Goal: Task Accomplishment & Management: Manage account settings

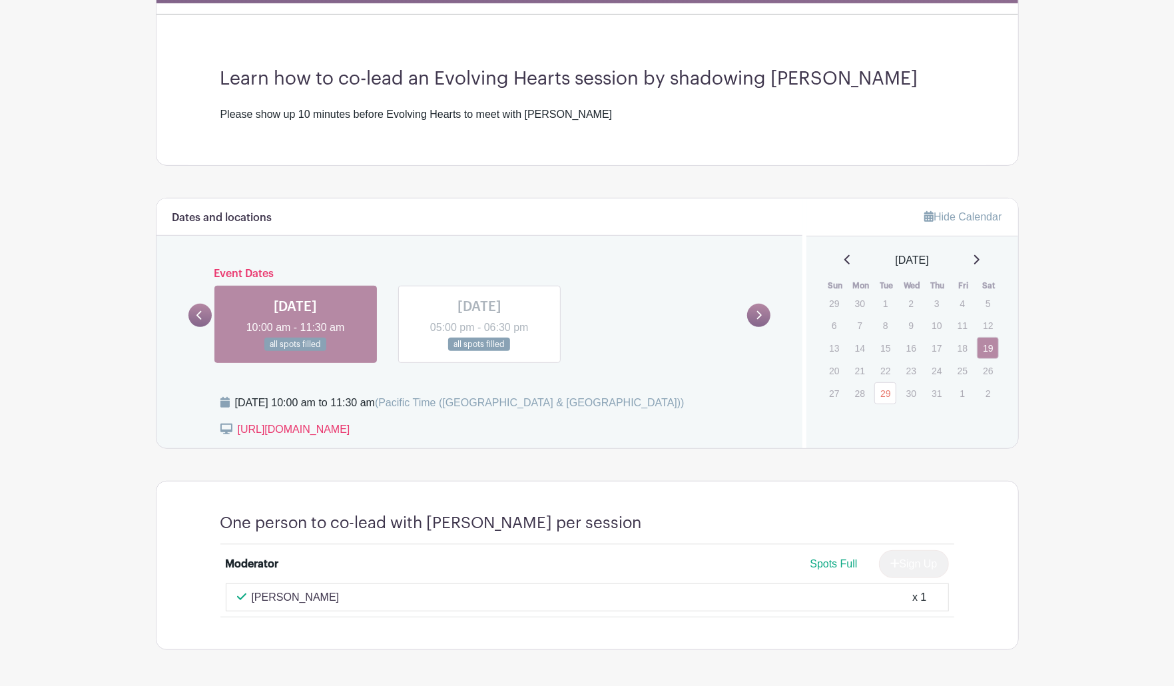
scroll to position [592, 0]
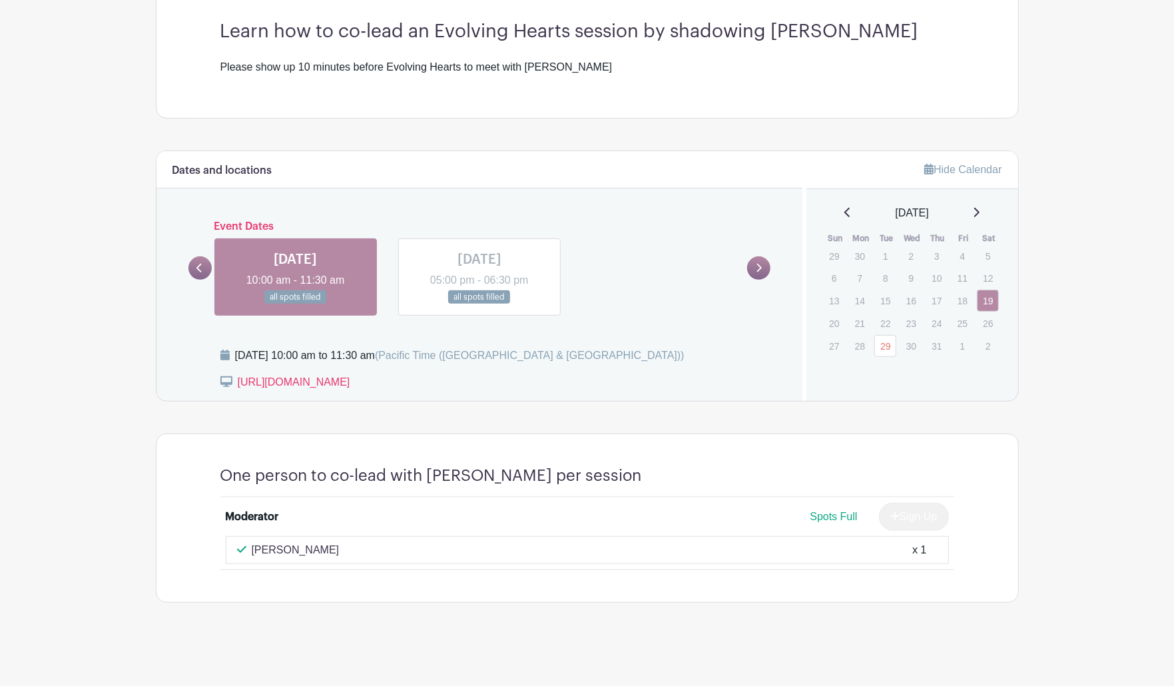
click at [756, 273] on icon at bounding box center [759, 268] width 6 height 10
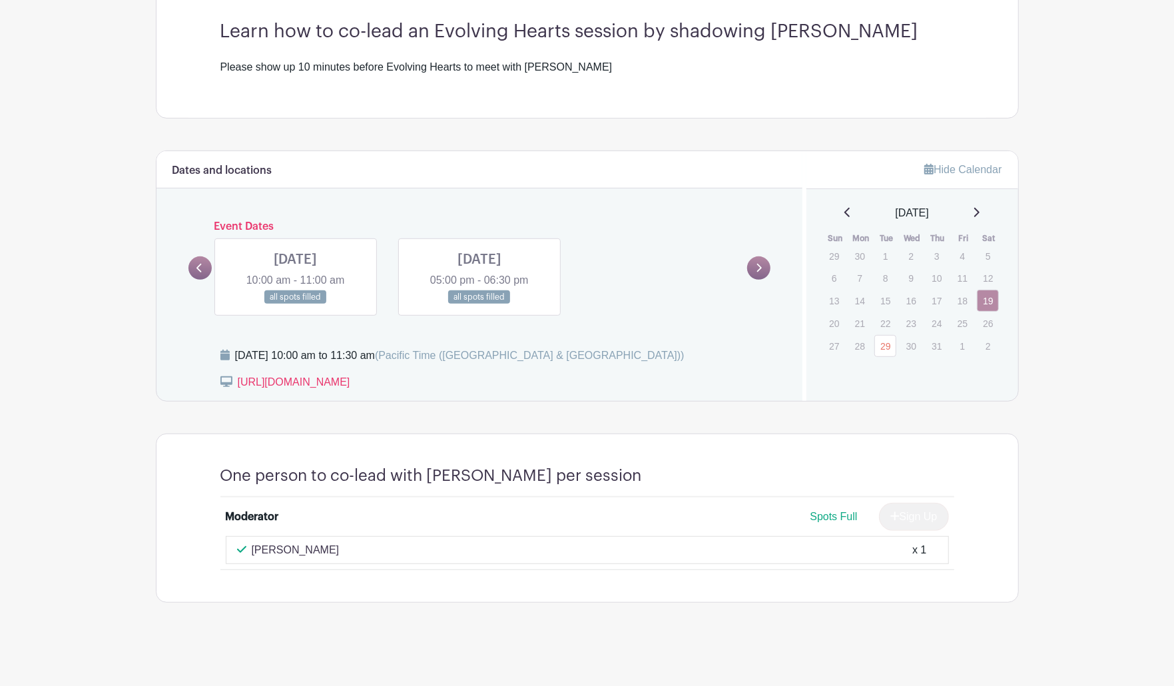
click at [212, 280] on link at bounding box center [200, 267] width 23 height 23
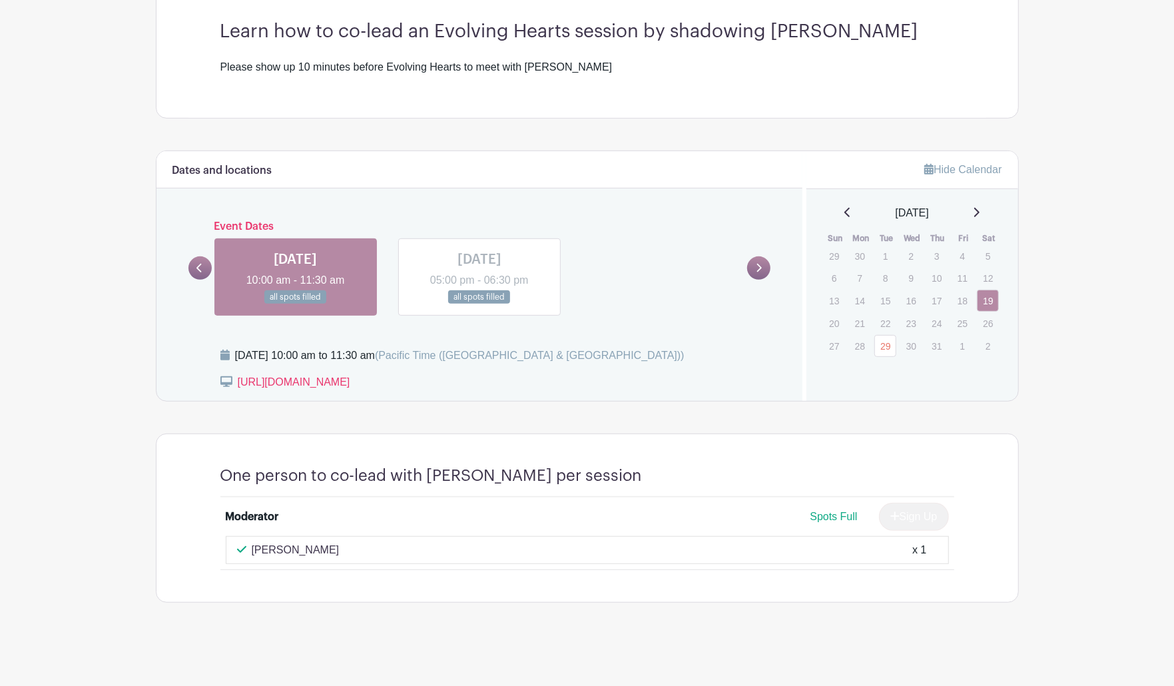
click at [756, 273] on icon at bounding box center [759, 268] width 6 height 10
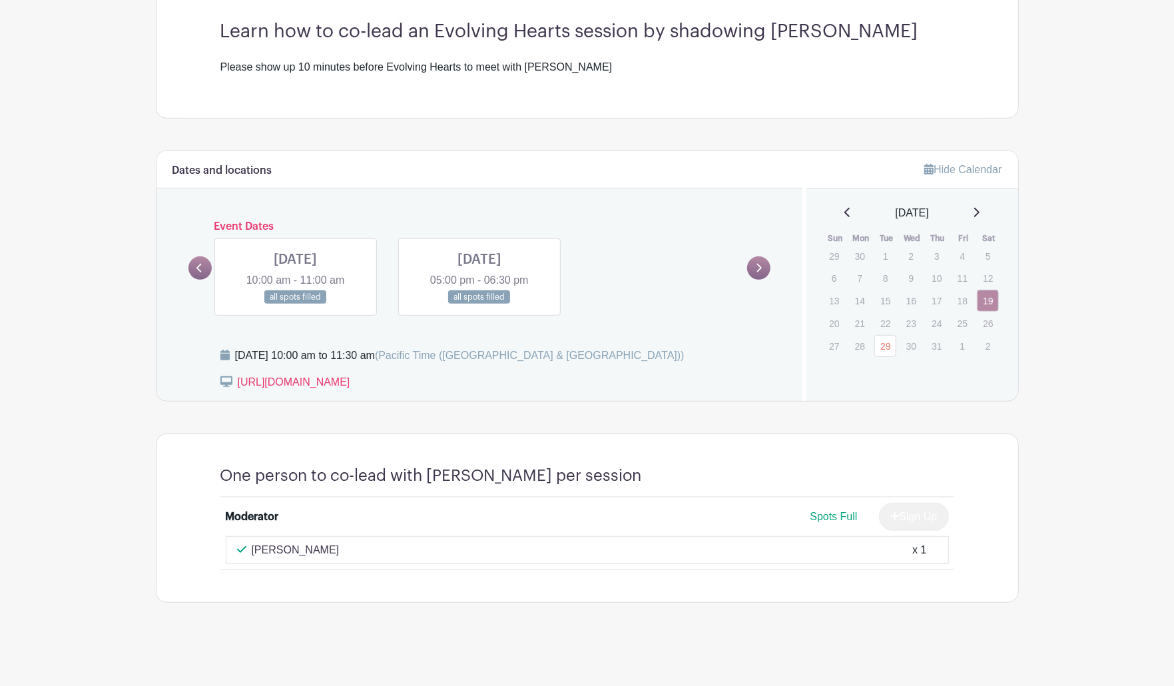
scroll to position [542, 0]
click at [973, 218] on icon at bounding box center [976, 212] width 7 height 11
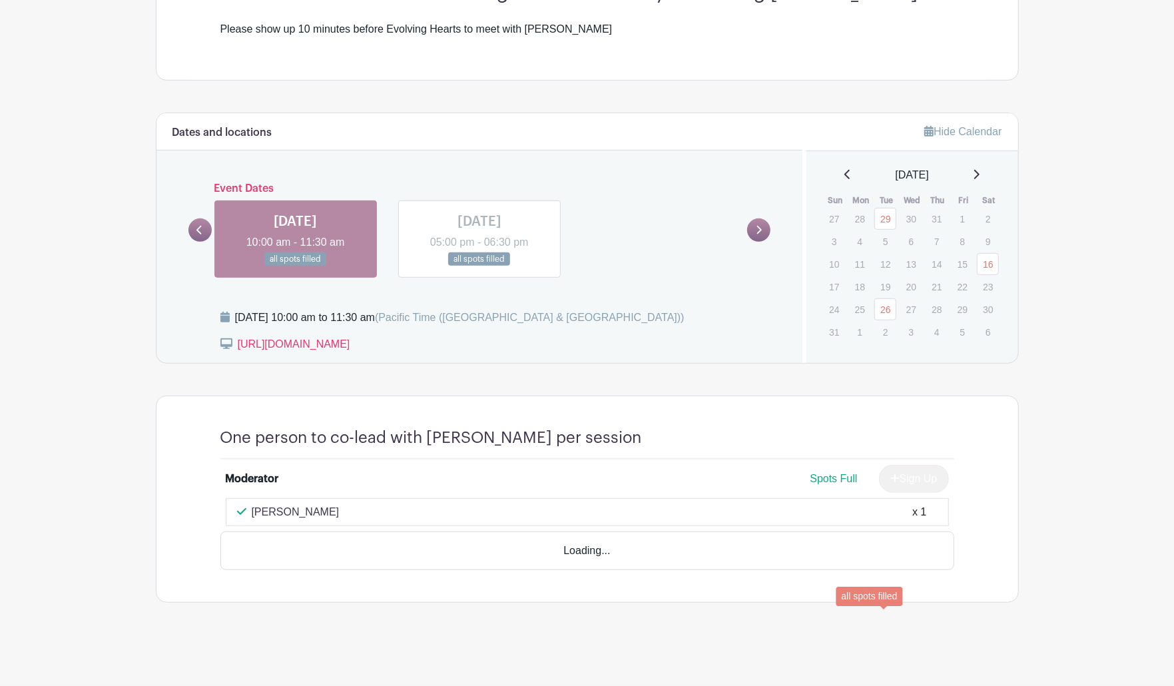
click at [888, 320] on link "26" at bounding box center [886, 309] width 22 height 22
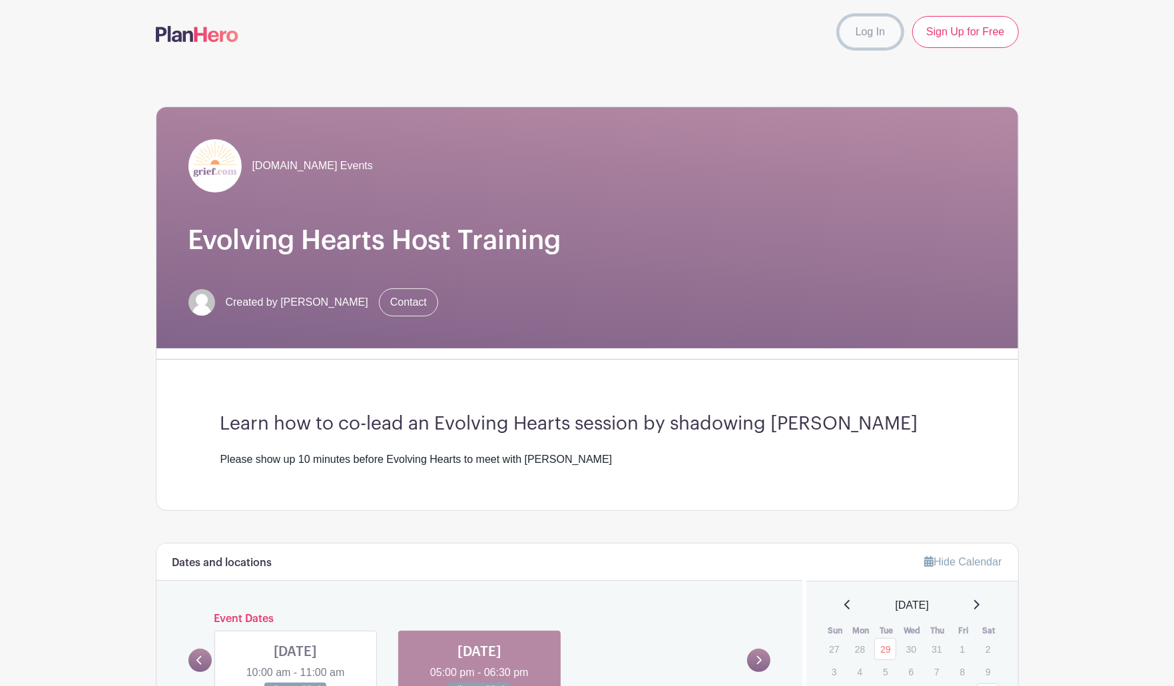
click at [839, 47] on link "Log In" at bounding box center [870, 32] width 63 height 32
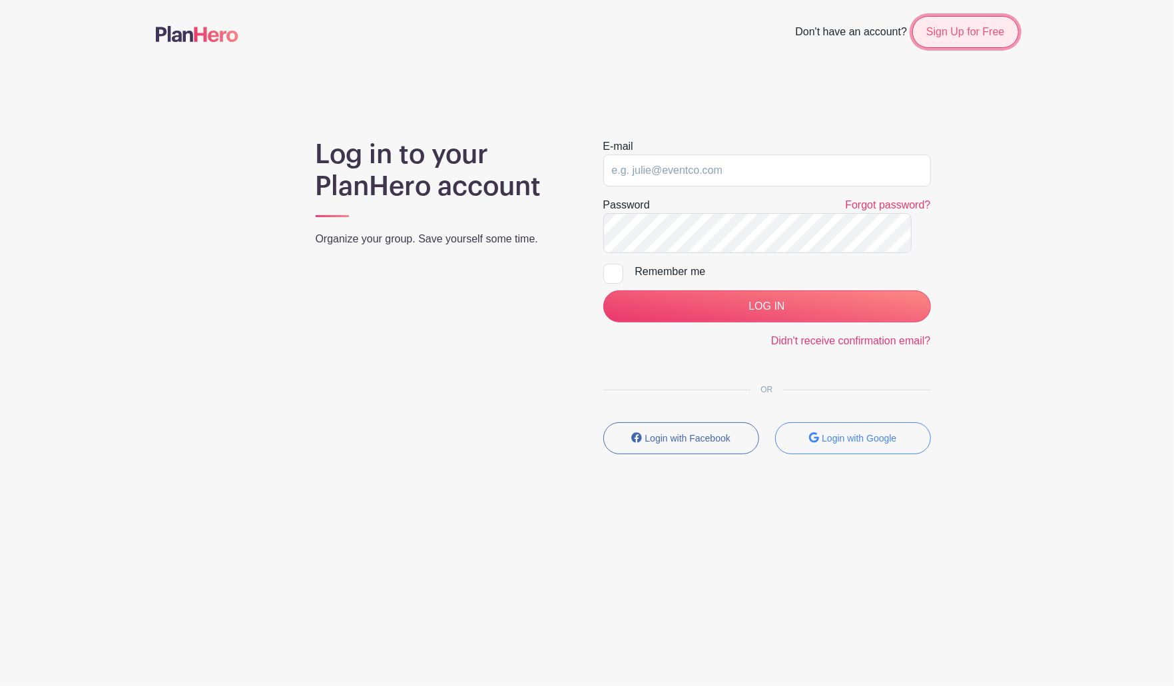
click at [943, 48] on link "Sign Up for Free" at bounding box center [966, 32] width 106 height 32
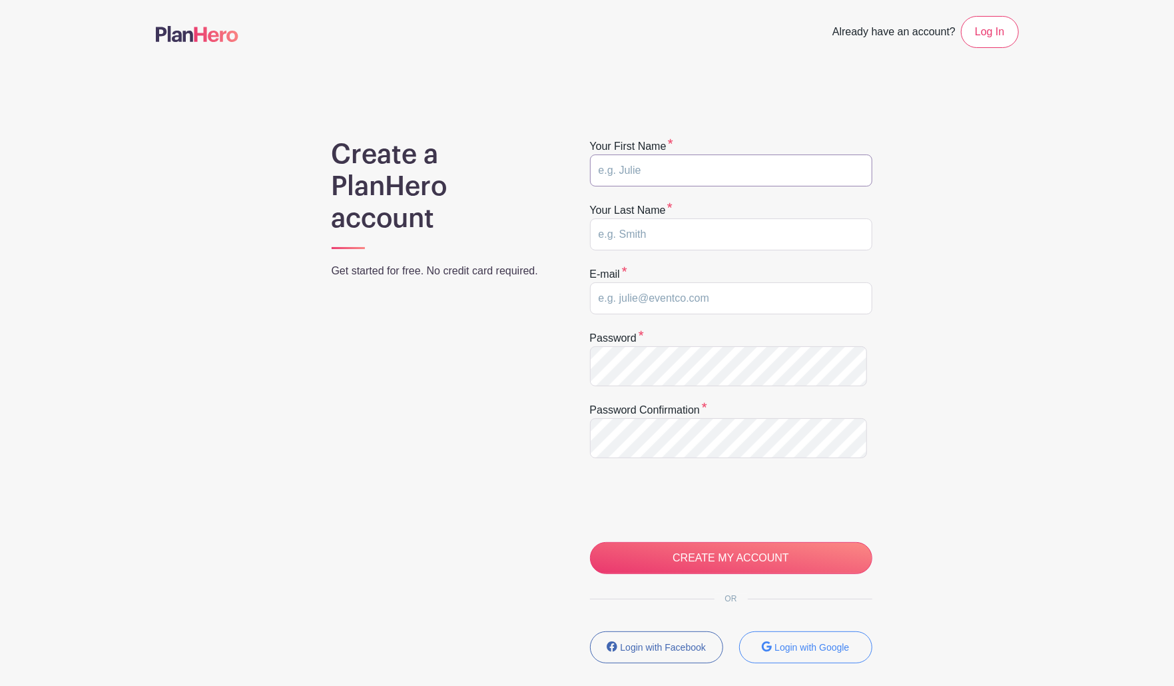
click at [677, 187] on input "text" at bounding box center [731, 171] width 282 height 32
type input "Margaret"
type input "Anderson"
drag, startPoint x: 743, startPoint y: 429, endPoint x: 584, endPoint y: 428, distance: 159.9
click at [584, 428] on div "Create a PlanHero account Get started for free. No credit card required. Your f…" at bounding box center [587, 431] width 863 height 584
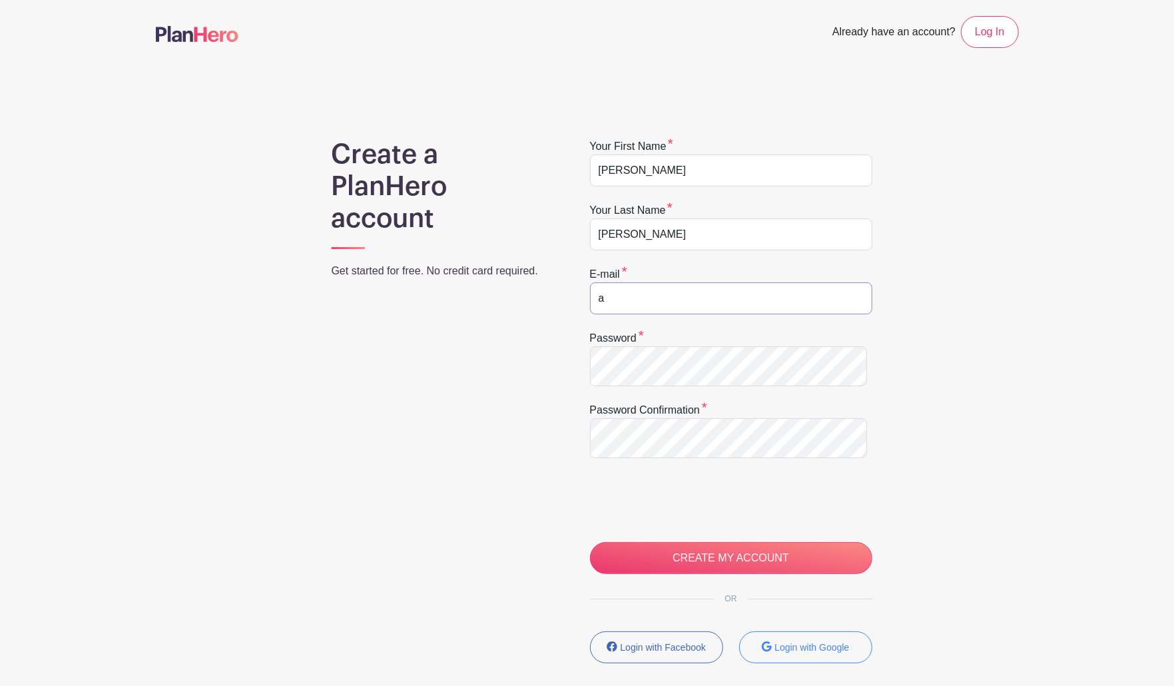
type input "[EMAIL_ADDRESS][DOMAIN_NAME]"
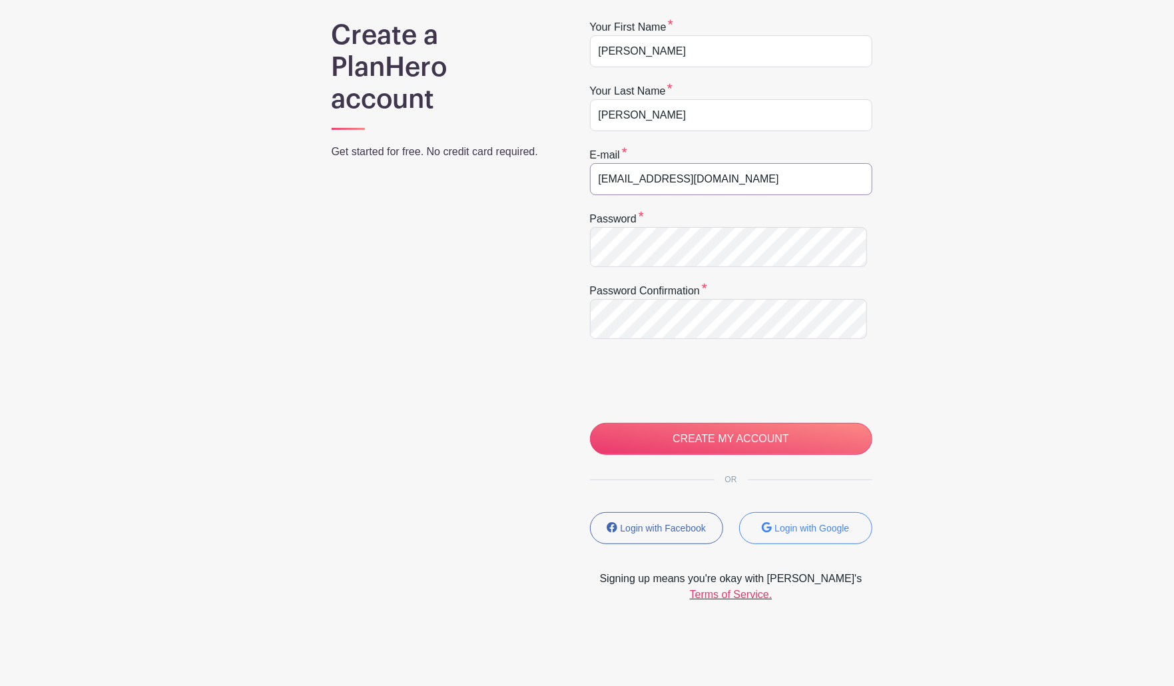
scroll to position [197, 0]
click at [703, 455] on input "CREATE MY ACCOUNT" at bounding box center [731, 439] width 282 height 32
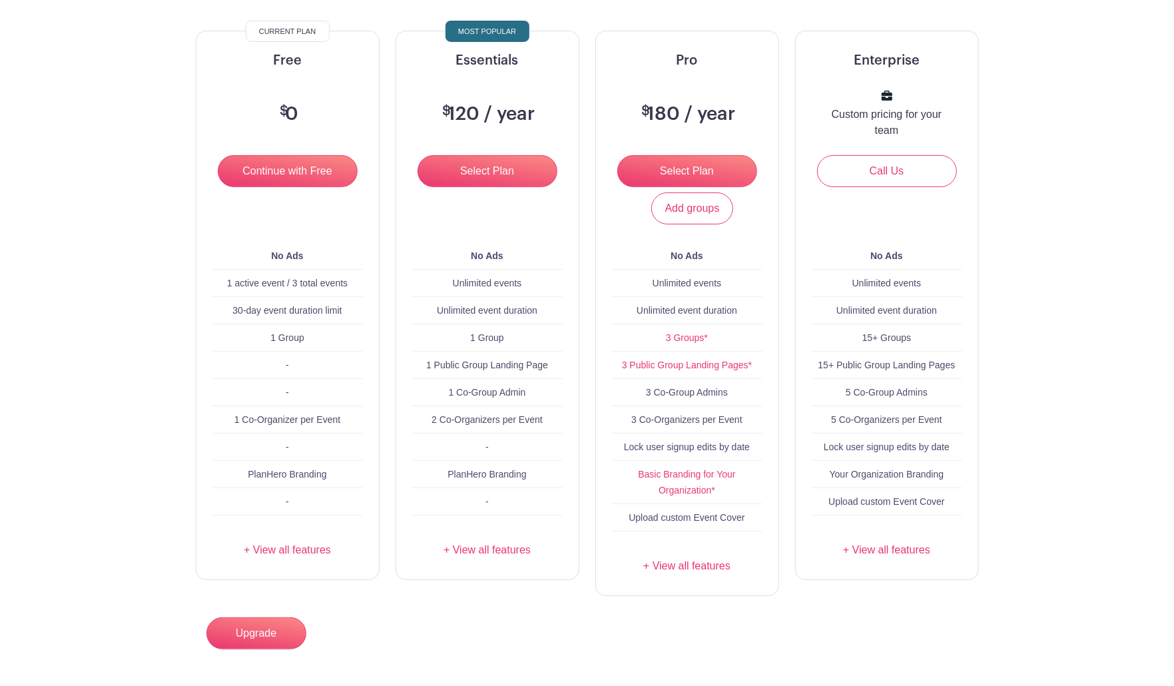
scroll to position [197, 0]
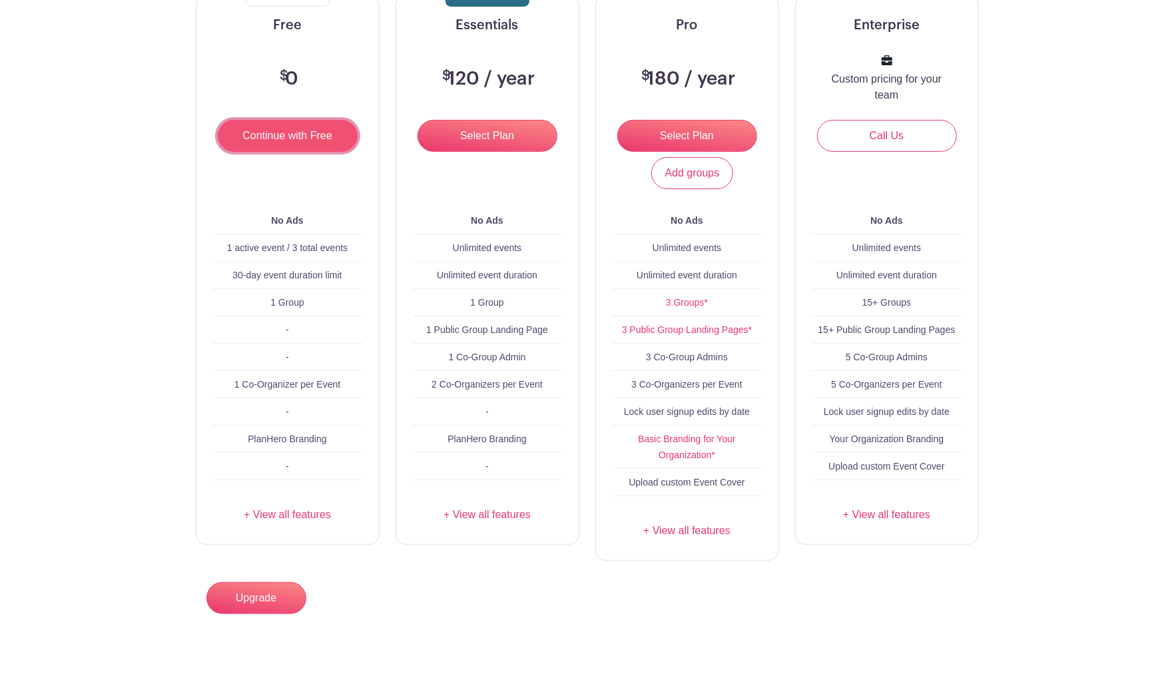
click at [316, 152] on input "Continue with Free" at bounding box center [288, 136] width 140 height 32
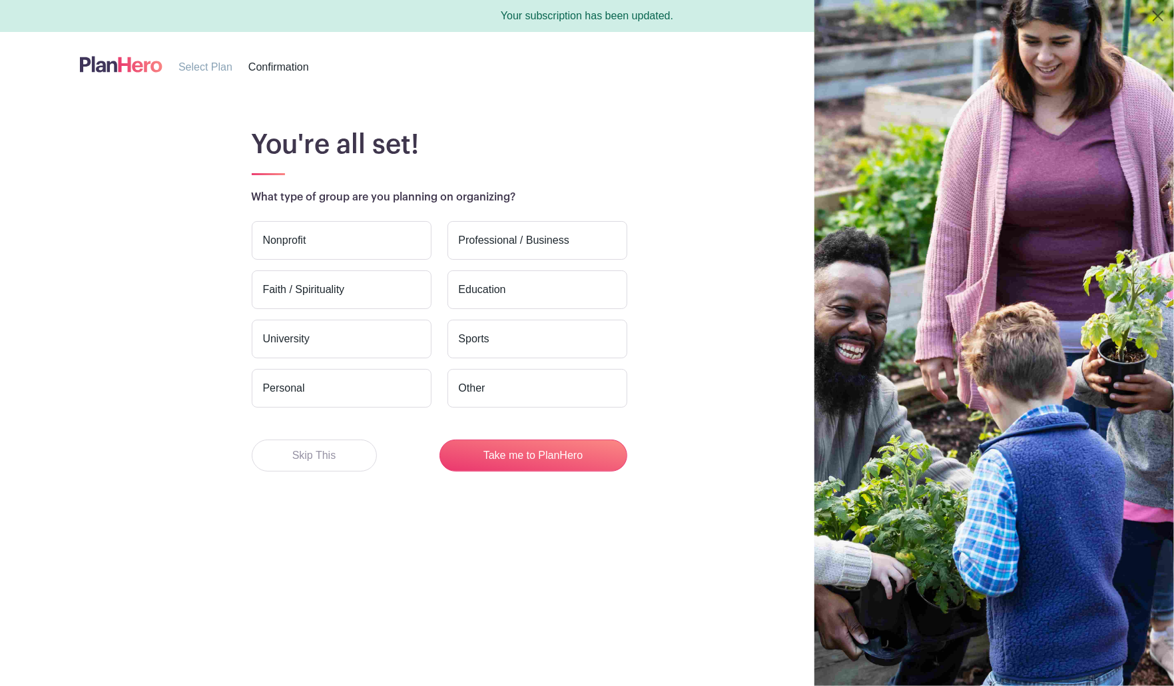
scroll to position [120, 0]
click at [582, 472] on button "Take me to PlanHero" at bounding box center [534, 456] width 188 height 32
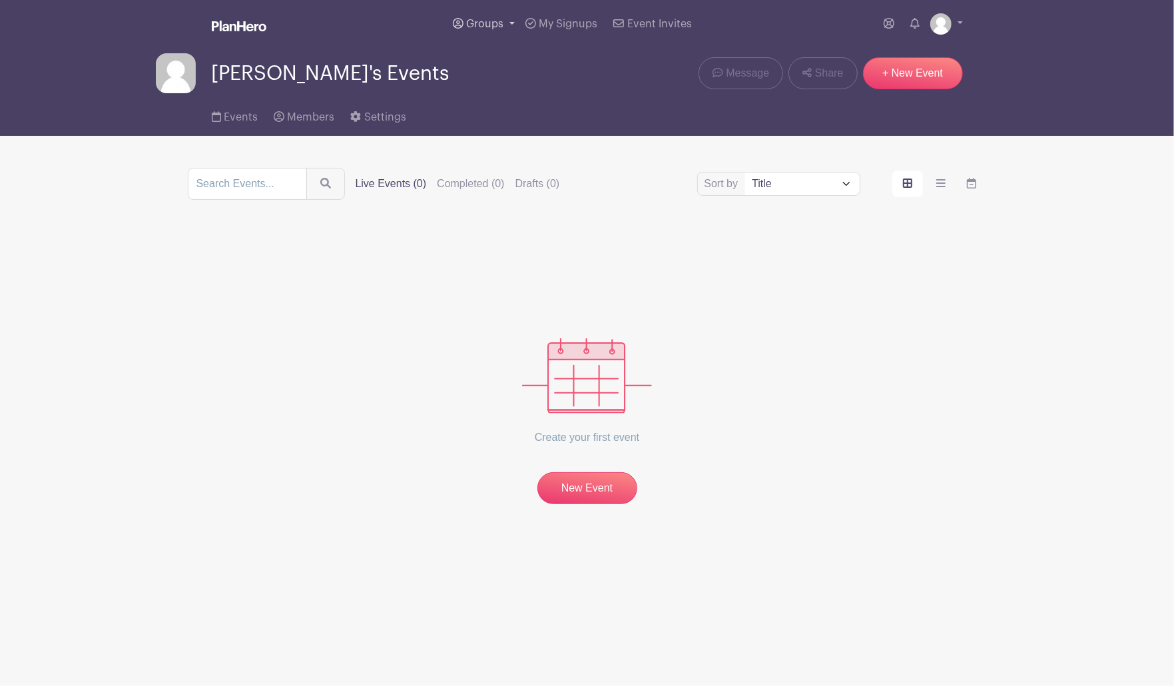
click at [462, 33] on link "Groups" at bounding box center [484, 24] width 73 height 48
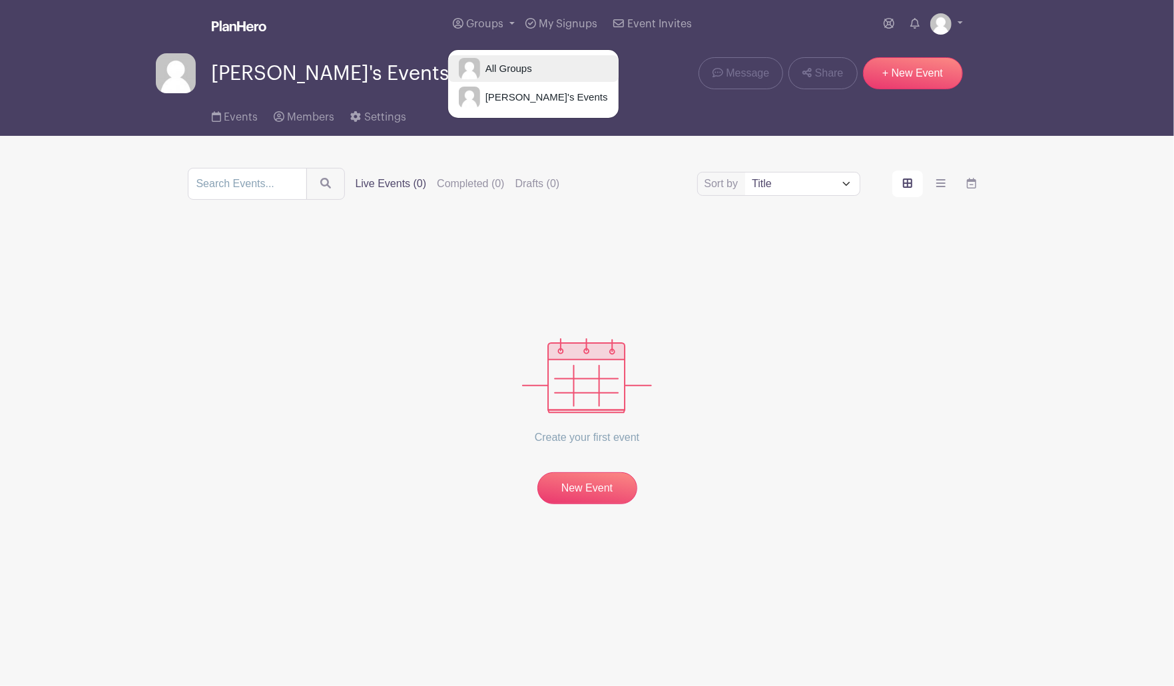
click at [480, 77] on span "All Groups" at bounding box center [506, 68] width 52 height 15
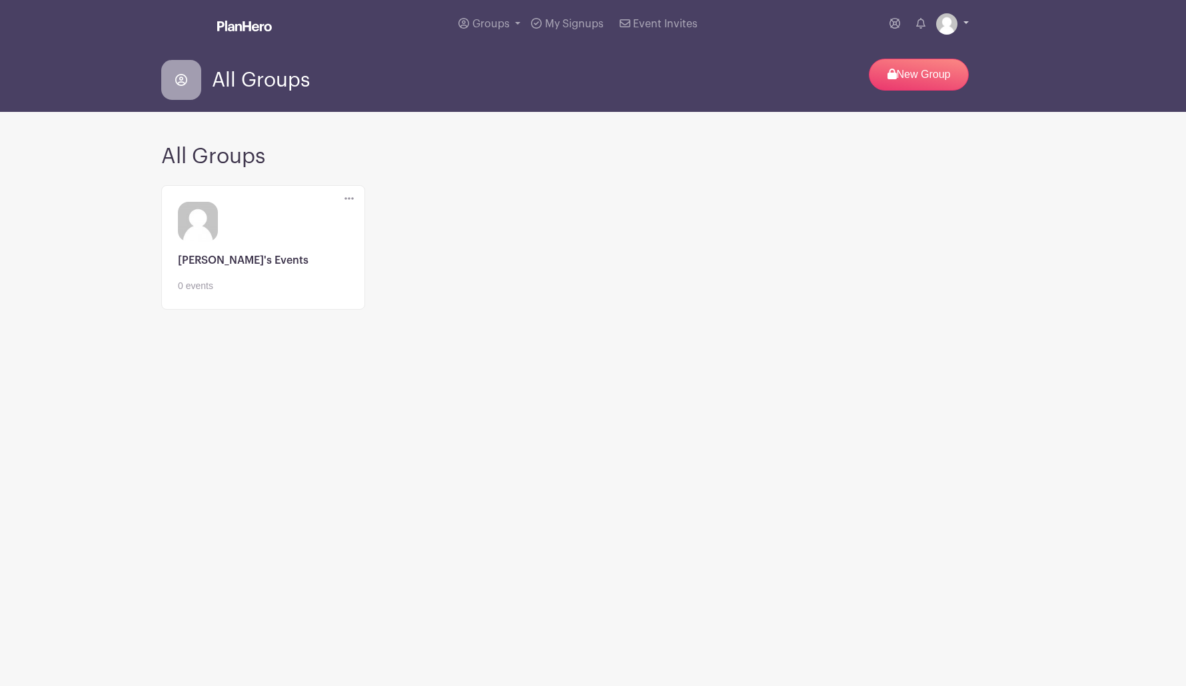
click at [961, 30] on link at bounding box center [952, 23] width 33 height 21
click at [593, 100] on div "All Groups New Group" at bounding box center [592, 80] width 863 height 43
click at [648, 29] on span "Event Invites" at bounding box center [665, 24] width 65 height 11
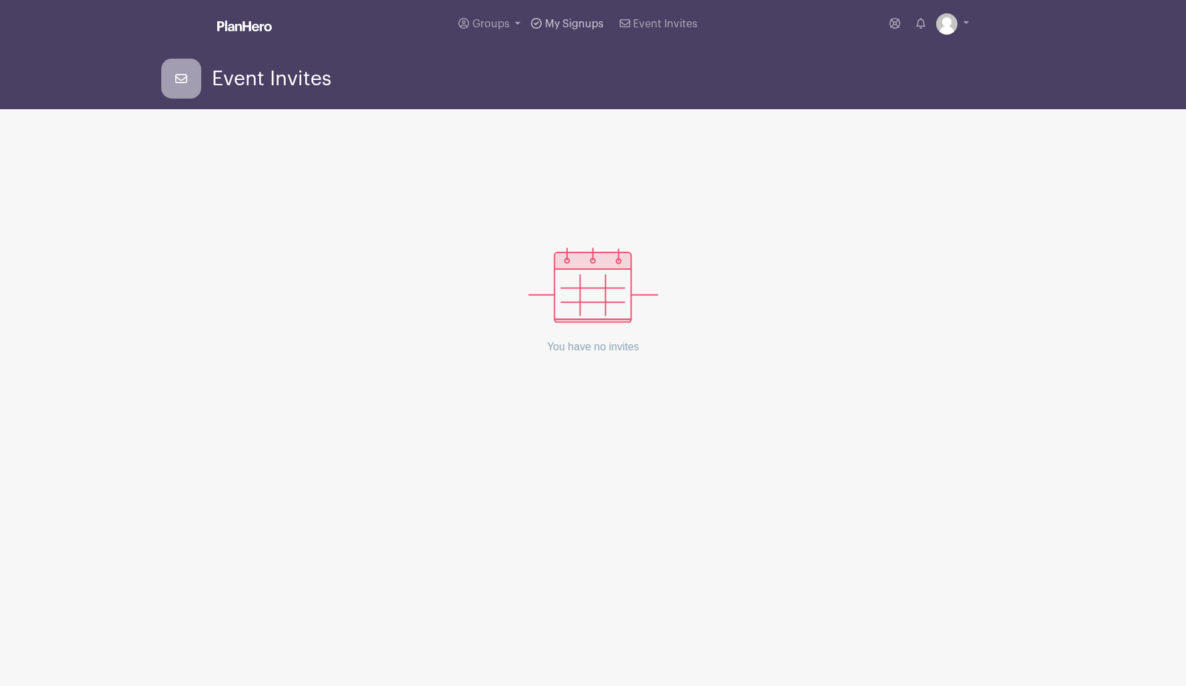
click at [574, 29] on span "My Signups" at bounding box center [574, 24] width 59 height 11
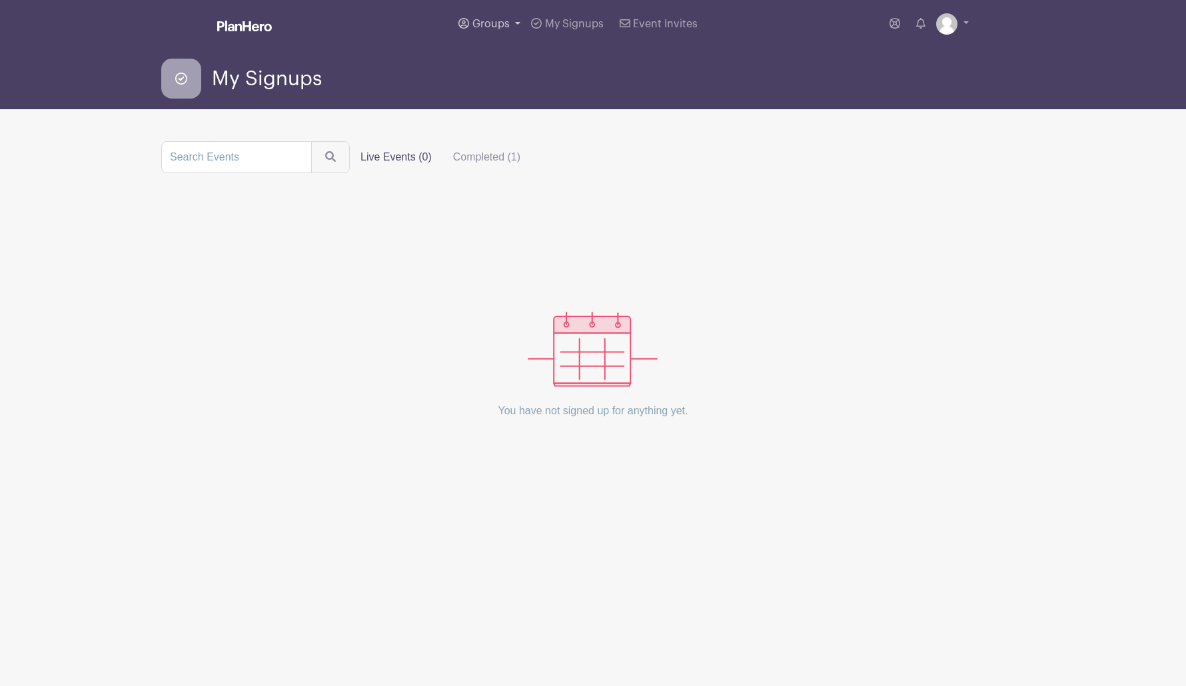
click at [472, 29] on span "Groups" at bounding box center [490, 24] width 37 height 11
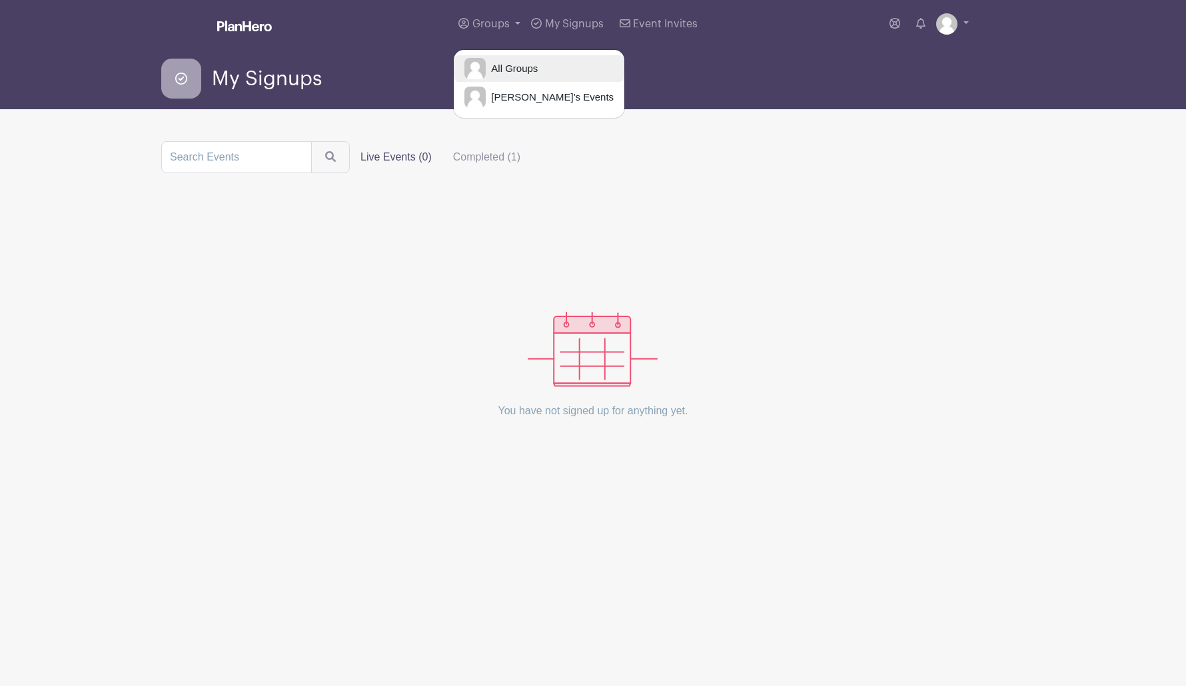
click at [486, 77] on span "All Groups" at bounding box center [512, 68] width 52 height 15
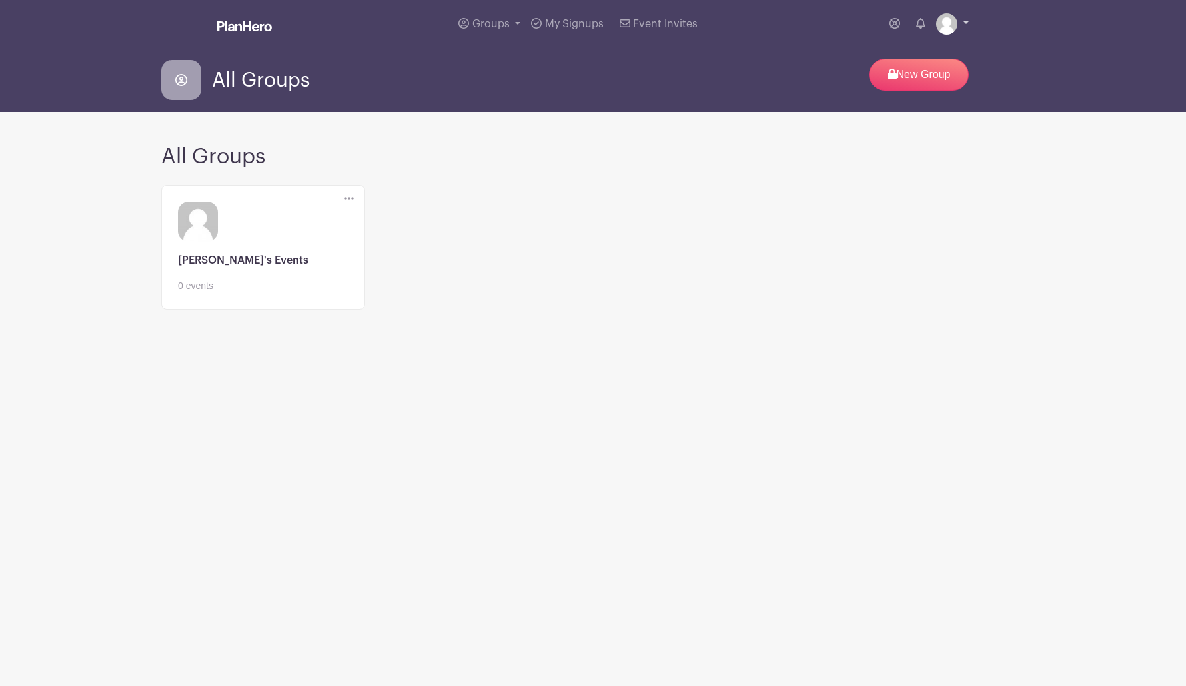
click at [957, 31] on link at bounding box center [952, 23] width 33 height 21
click at [863, 66] on link "My account" at bounding box center [915, 55] width 105 height 21
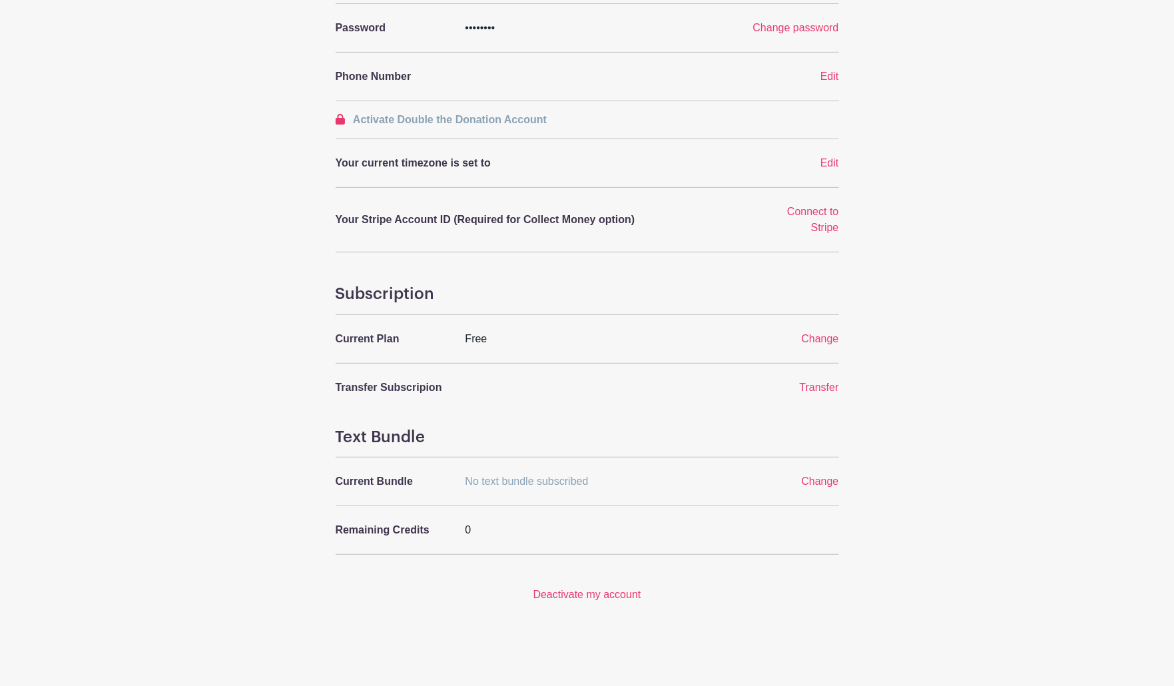
scroll to position [444, 0]
click at [826, 169] on span "Edit" at bounding box center [830, 162] width 19 height 11
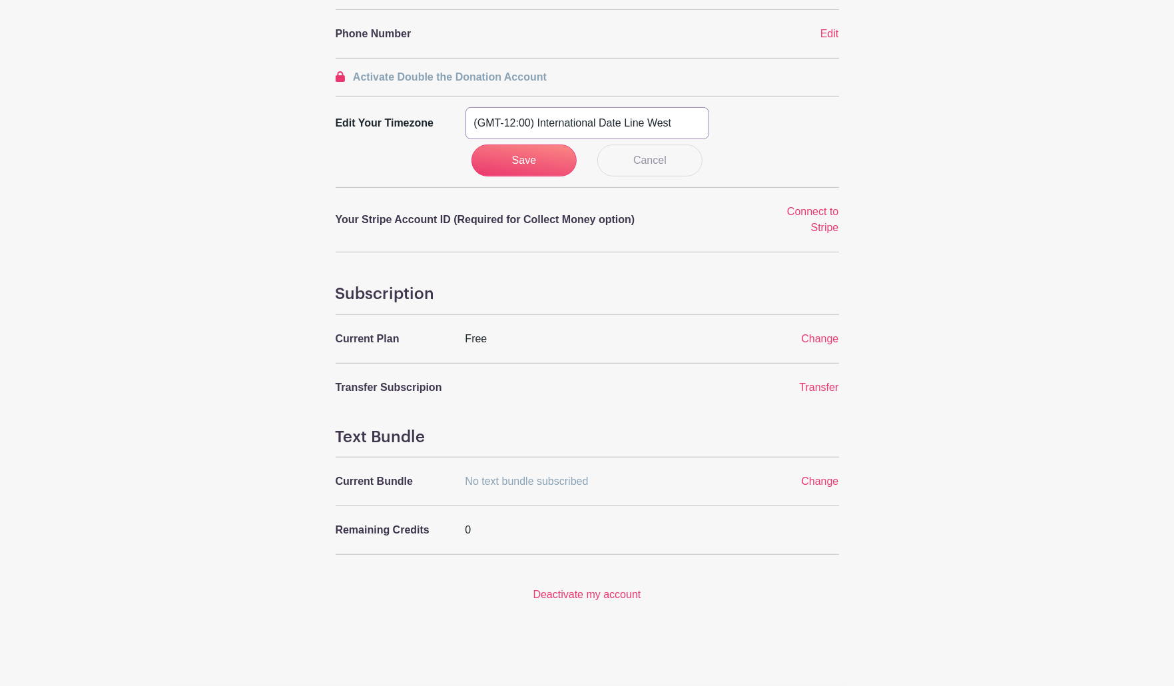
click at [675, 139] on select "(GMT-12:00) International Date Line West (GMT-11:00) American Samoa (GMT-11:00)…" at bounding box center [588, 123] width 244 height 32
select select "Arizona"
click at [468, 139] on select "(GMT-12:00) International Date Line West (GMT-11:00) American Samoa (GMT-11:00)…" at bounding box center [588, 123] width 244 height 32
click at [545, 177] on input "Save" at bounding box center [524, 161] width 105 height 32
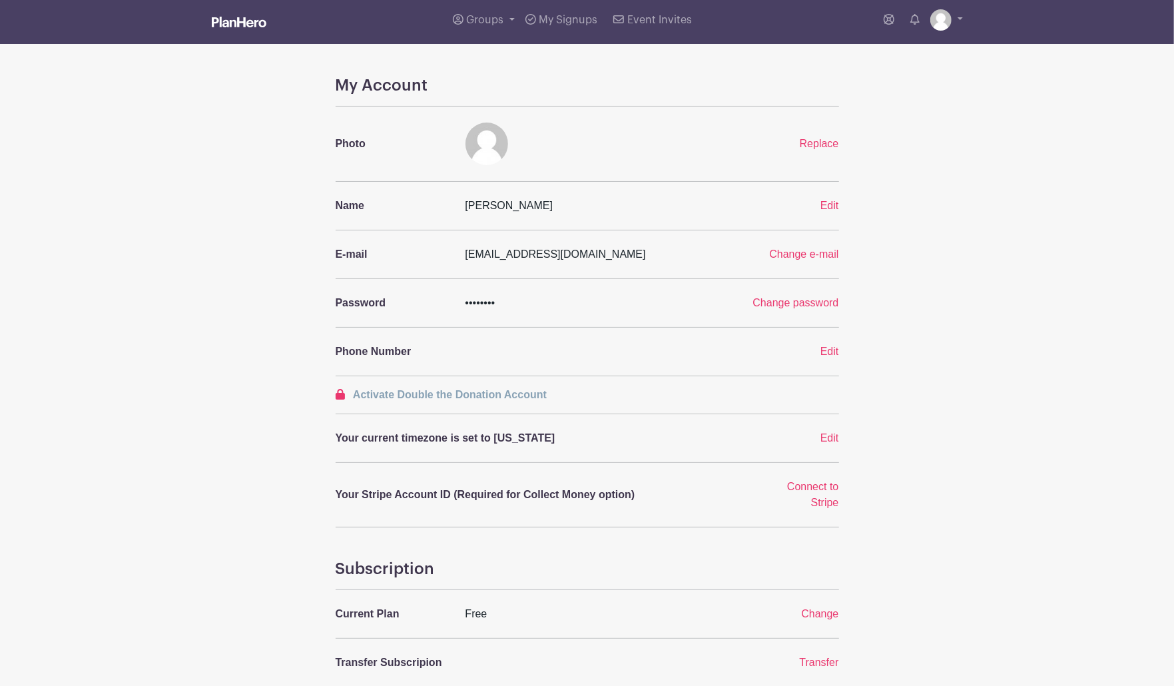
scroll to position [0, 0]
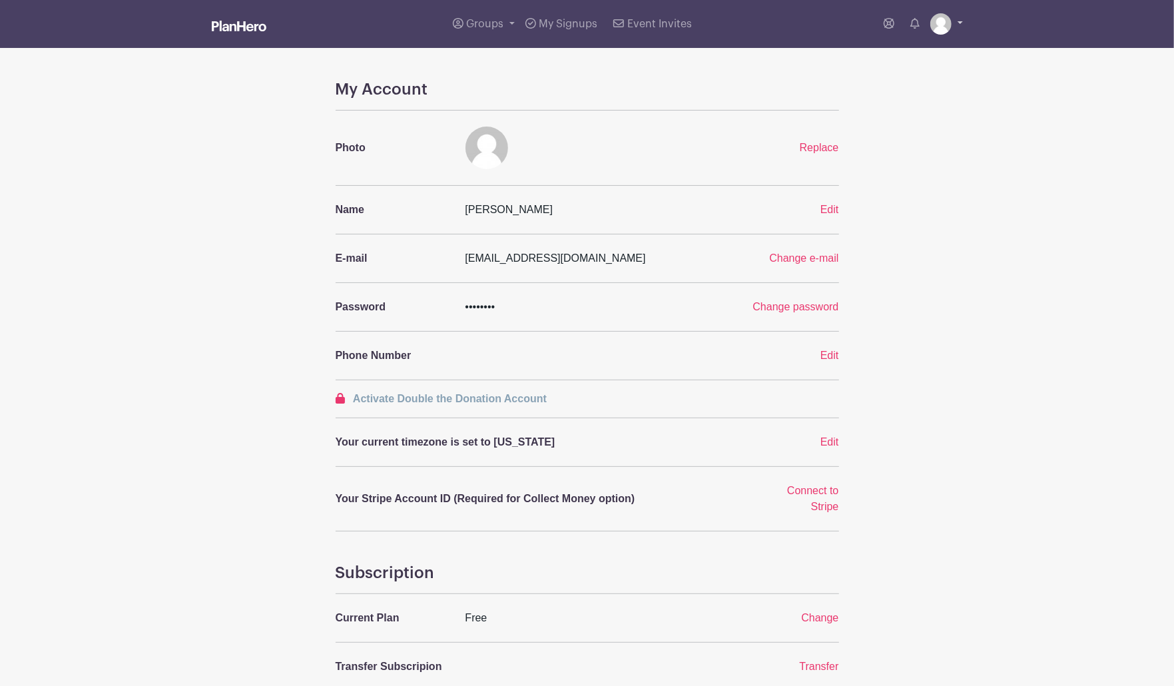
click at [955, 35] on link at bounding box center [947, 23] width 33 height 21
click at [859, 66] on link "My account" at bounding box center [909, 55] width 105 height 21
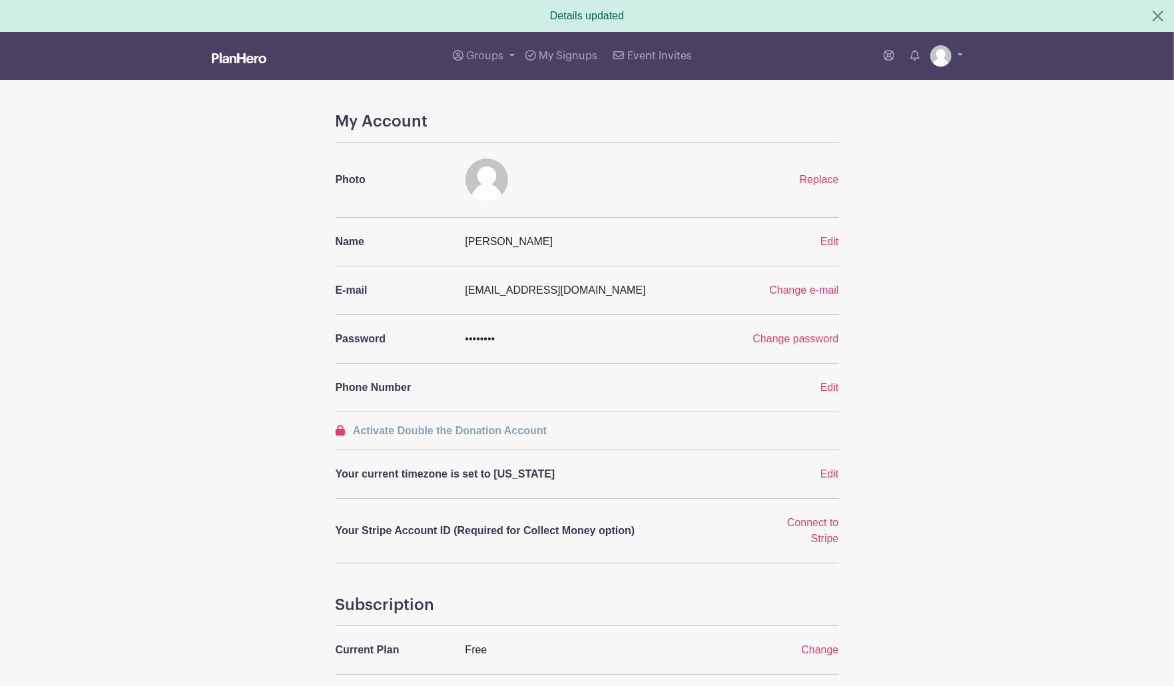
click at [242, 63] on img at bounding box center [239, 58] width 55 height 11
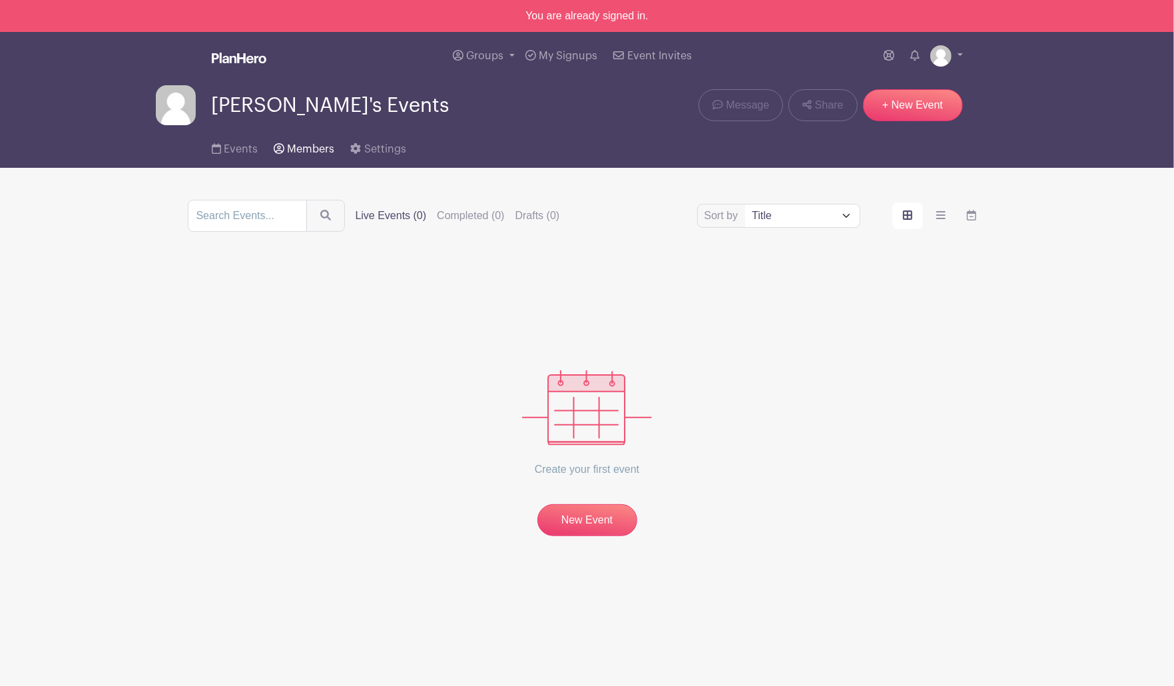
click at [334, 155] on span "Members" at bounding box center [310, 149] width 47 height 11
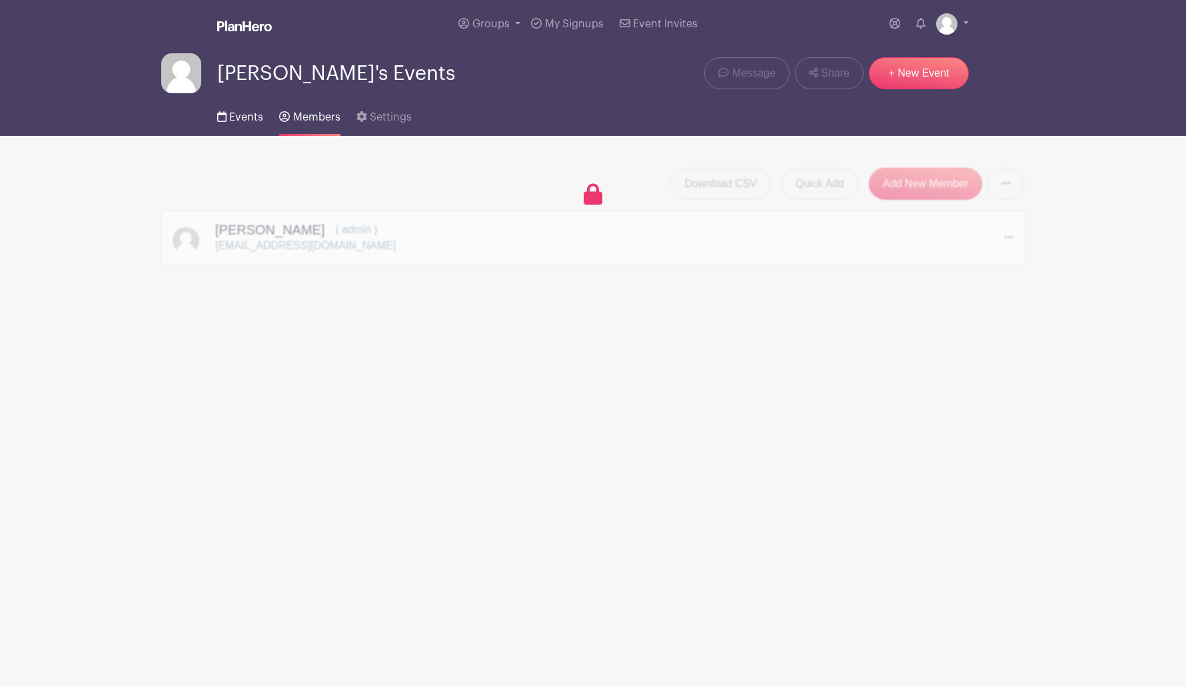
click at [263, 123] on span "Events" at bounding box center [246, 117] width 34 height 11
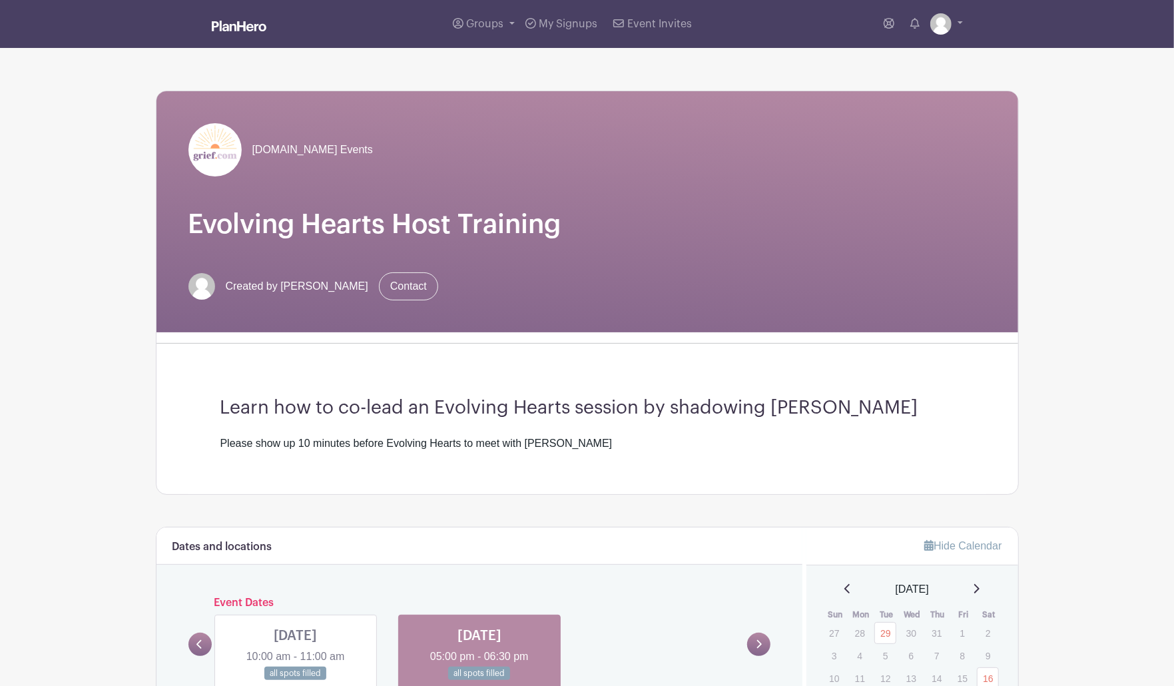
click at [226, 31] on img at bounding box center [239, 26] width 55 height 11
click at [470, 32] on link "Groups" at bounding box center [484, 24] width 73 height 48
click at [950, 35] on link at bounding box center [947, 23] width 33 height 21
click at [878, 66] on link "My account" at bounding box center [909, 55] width 105 height 21
